Goal: Task Accomplishment & Management: Use online tool/utility

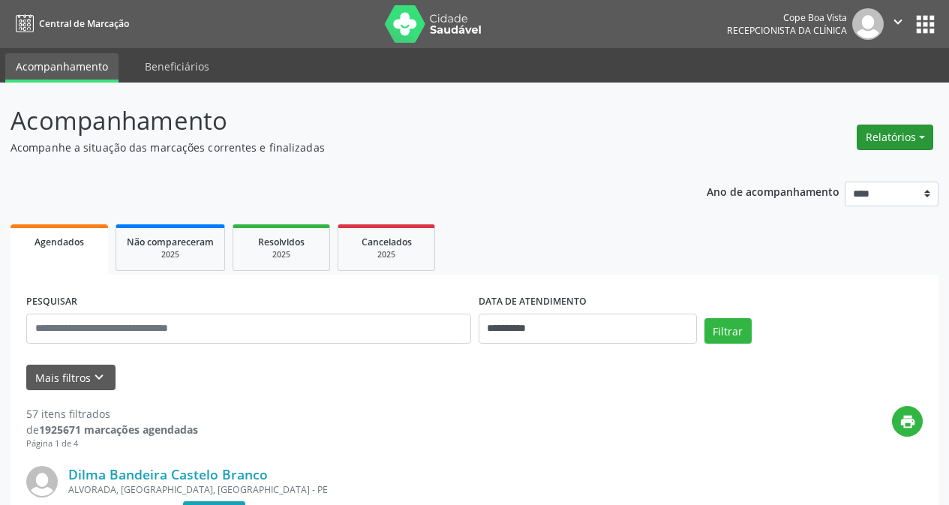
click at [882, 129] on button "Relatórios" at bounding box center [895, 138] width 77 height 26
click at [884, 166] on link "Agendamentos" at bounding box center [853, 169] width 161 height 21
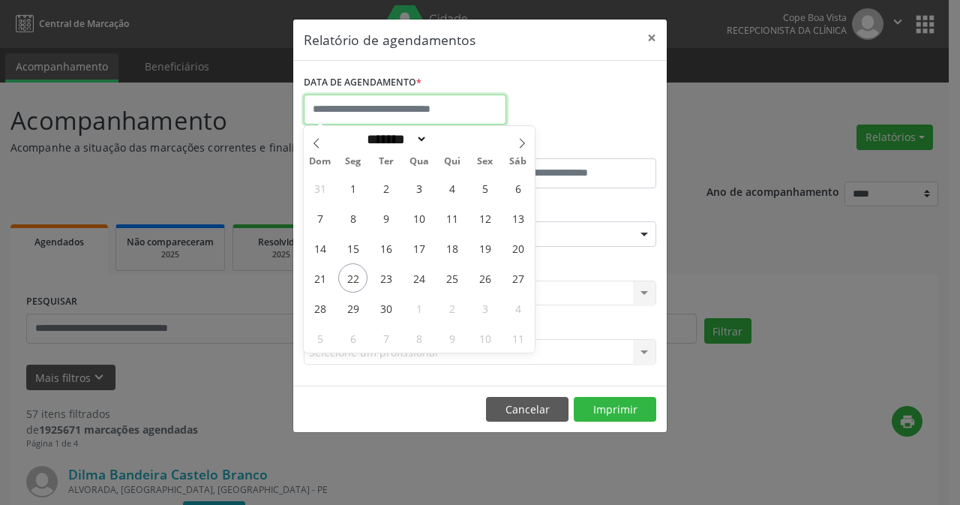
click at [362, 113] on input "text" at bounding box center [405, 110] width 203 height 30
click at [386, 272] on span "23" at bounding box center [385, 277] width 29 height 29
type input "**********"
click at [386, 272] on span "23" at bounding box center [385, 277] width 29 height 29
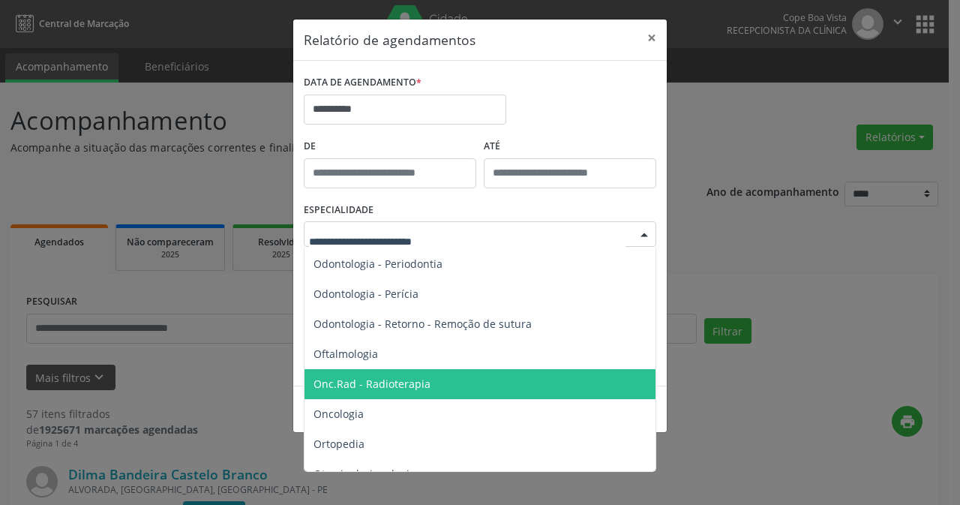
scroll to position [2025, 0]
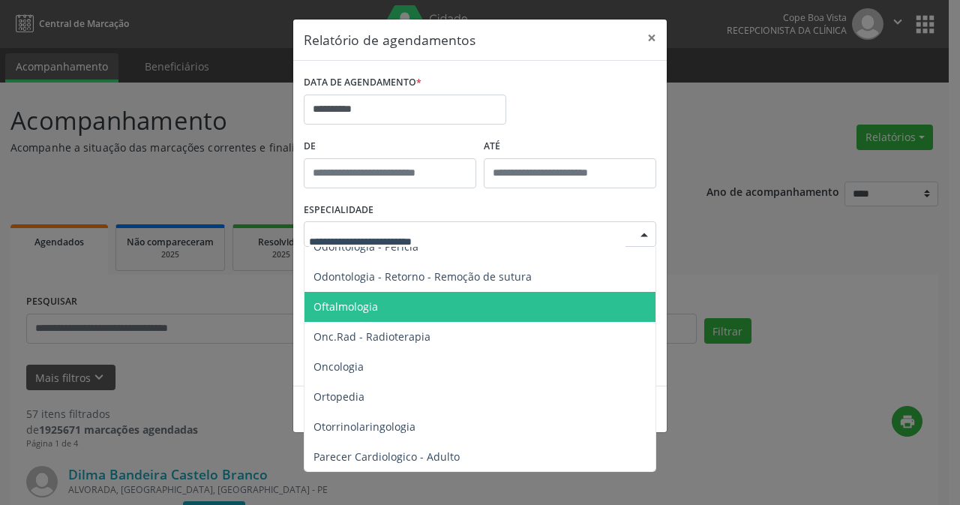
click at [389, 305] on span "Oftalmologia" at bounding box center [481, 307] width 353 height 30
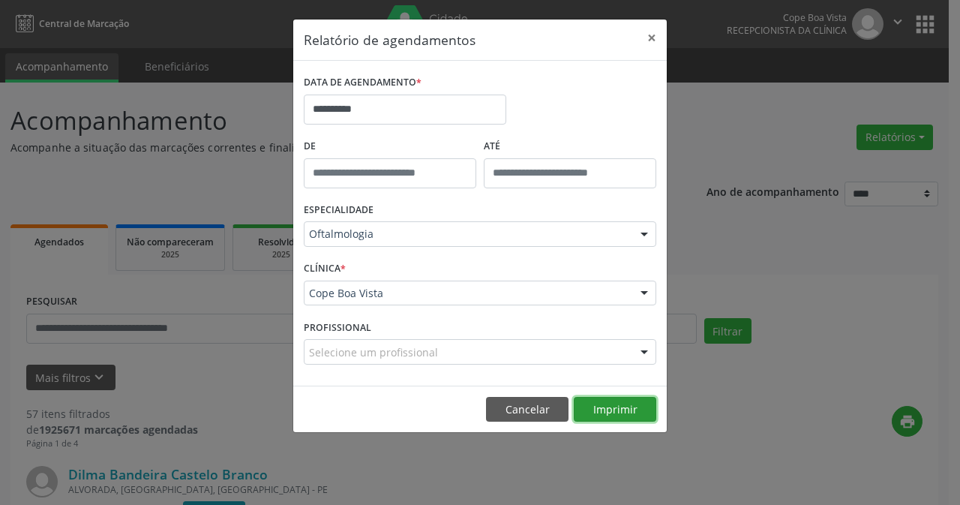
click at [616, 399] on button "Imprimir" at bounding box center [615, 410] width 83 height 26
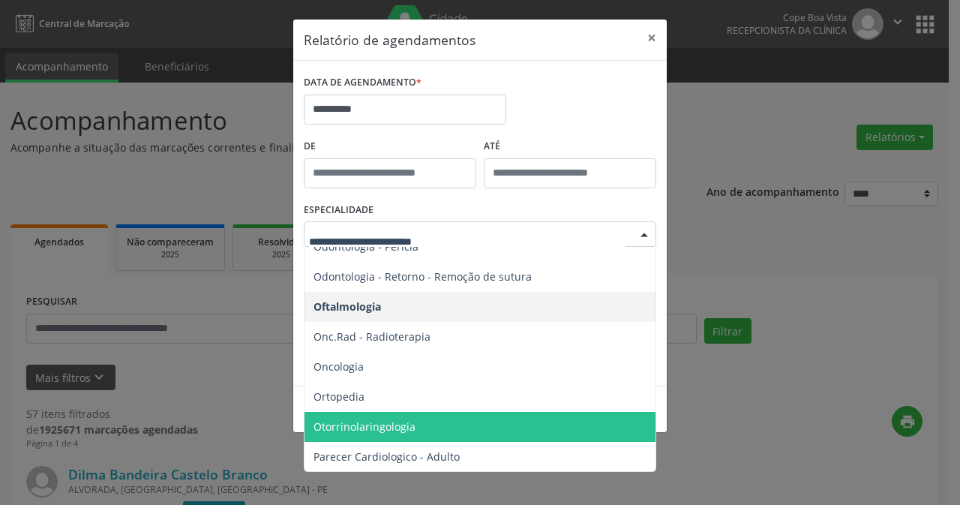
click at [437, 425] on span "Otorrinolaringologia" at bounding box center [481, 427] width 353 height 30
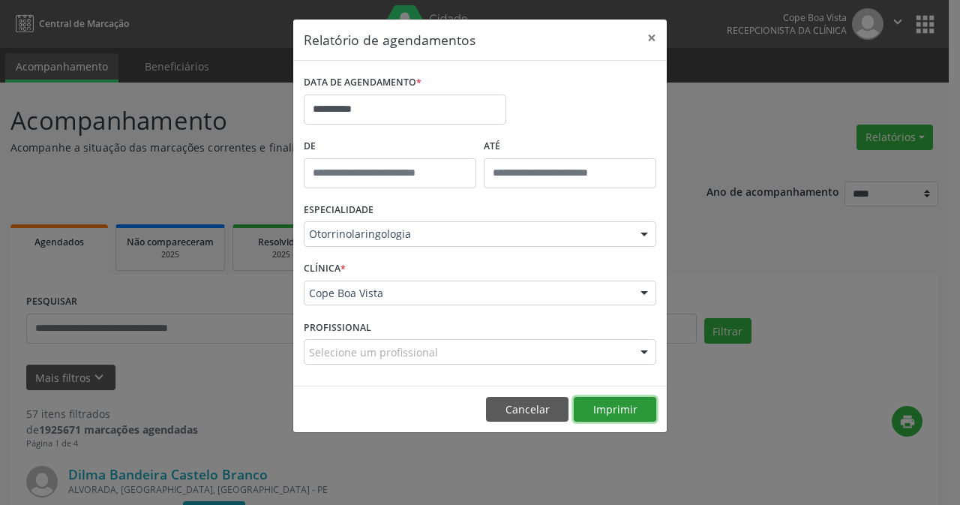
click at [617, 408] on button "Imprimir" at bounding box center [615, 410] width 83 height 26
click at [614, 412] on button "Imprimir" at bounding box center [615, 410] width 83 height 26
click at [706, 257] on div "**********" at bounding box center [480, 252] width 960 height 505
